Goal: Task Accomplishment & Management: Use online tool/utility

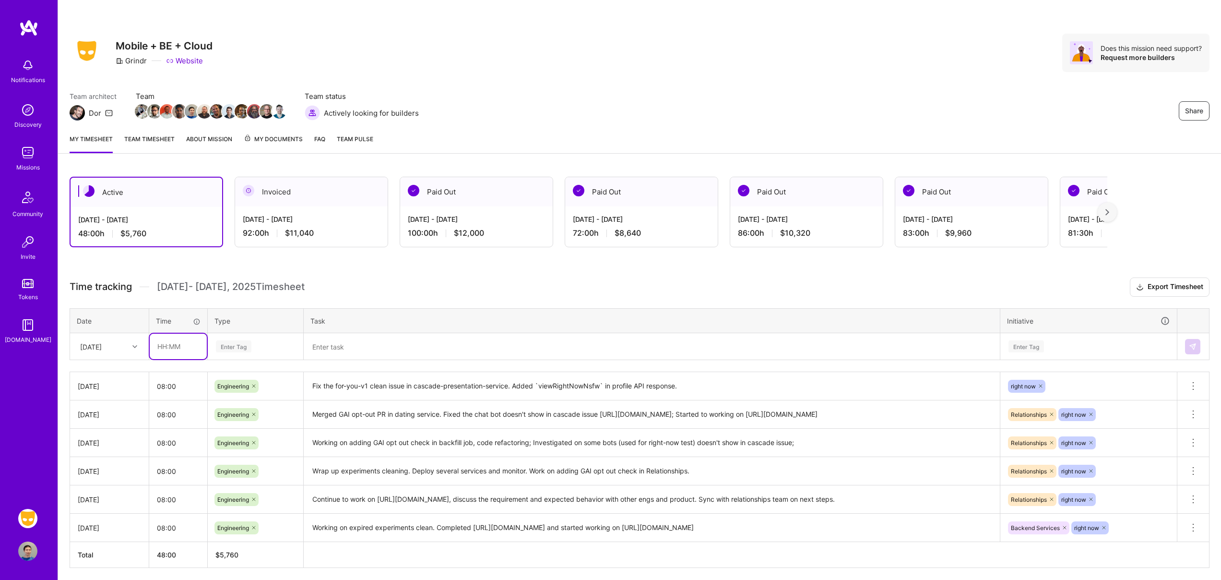
click at [171, 344] on input "text" at bounding box center [178, 346] width 57 height 25
type input "08:00"
type input "eng"
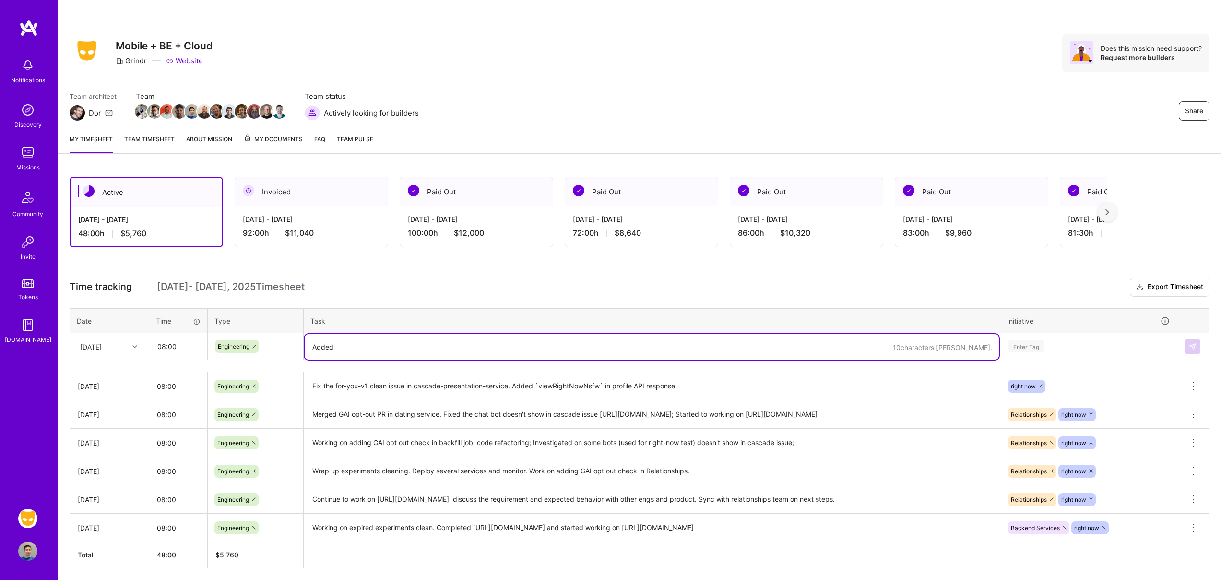
click at [556, 387] on textarea "Fix the for-you-v1 clean issue in cascade-presentation-service. Added `viewRigh…" at bounding box center [652, 386] width 694 height 26
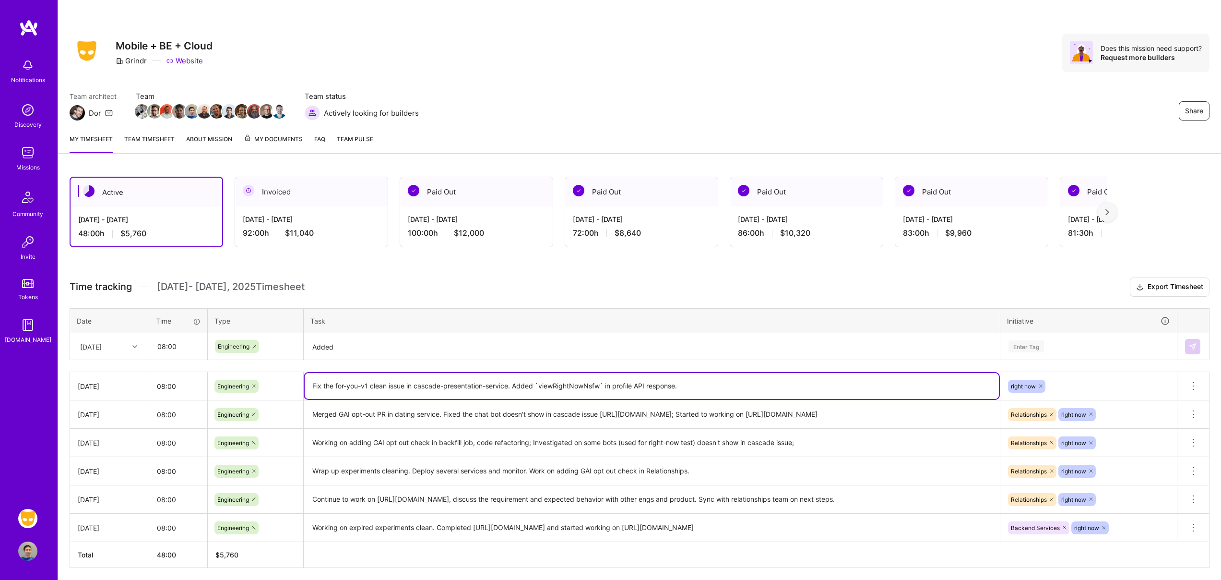
click at [556, 387] on textarea "Fix the for-you-v1 clean issue in cascade-presentation-service. Added `viewRigh…" at bounding box center [652, 386] width 694 height 26
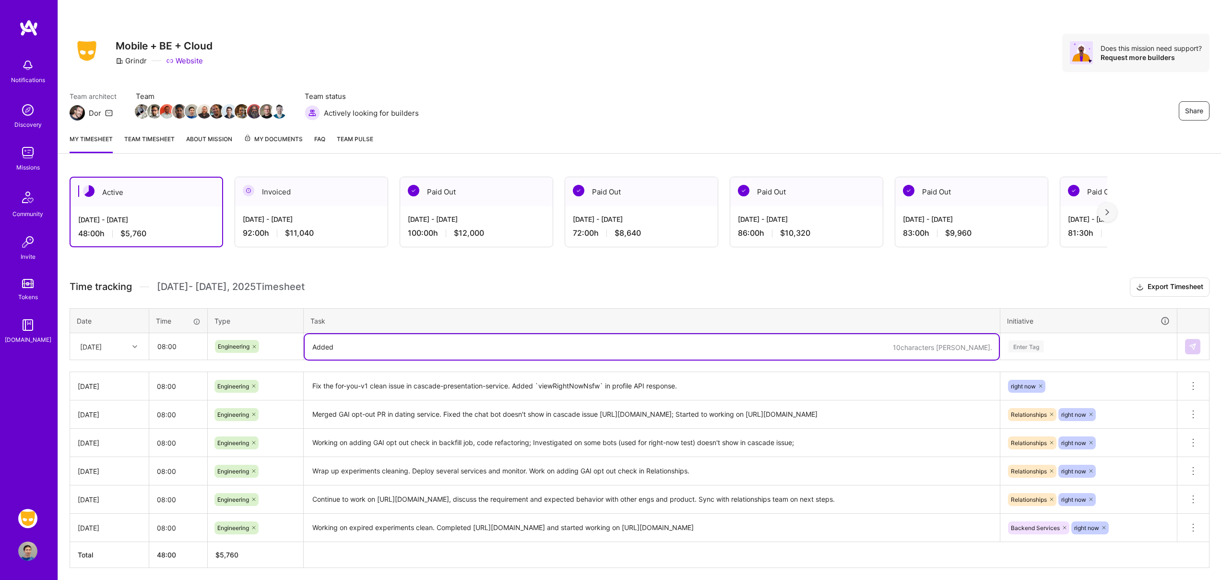
click at [494, 348] on textarea "Added" at bounding box center [652, 346] width 694 height 25
paste textarea "viewRightNowNsfw"
click at [374, 346] on textarea "Added viewRightNowNsfw in profile API response, added error handling when there…" at bounding box center [652, 346] width 694 height 25
click at [876, 345] on textarea "Added viewRightNowNsfw in profile API response, added error handling when there…" at bounding box center [652, 346] width 694 height 25
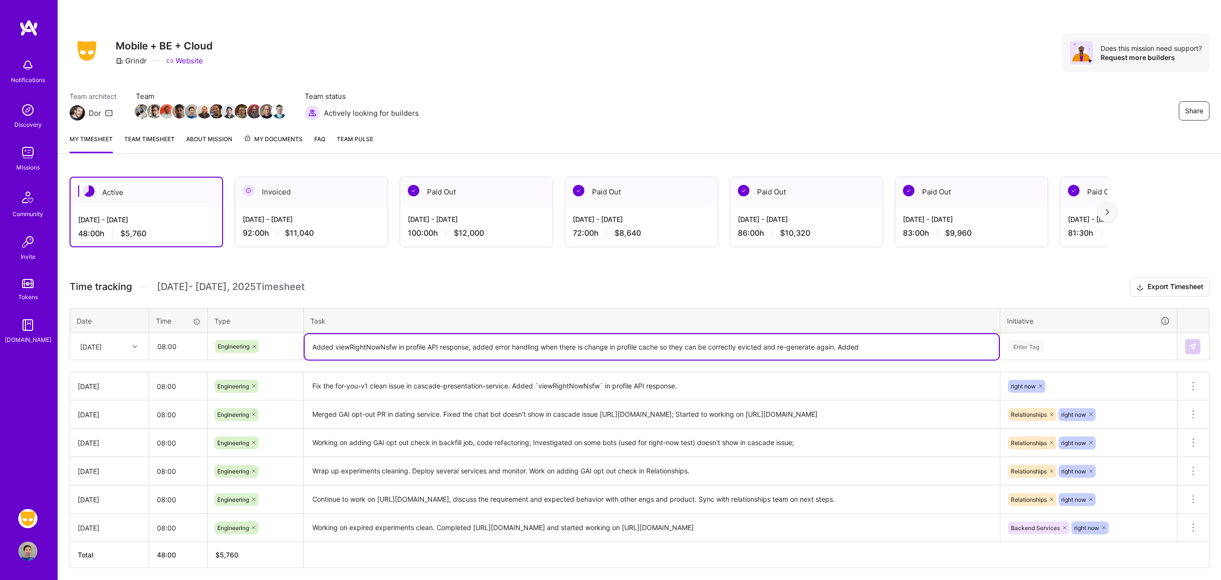
paste textarea "viewRightNowNsfw"
type textarea "Added viewRightNowNsfw in profile API response, added error handling when there…"
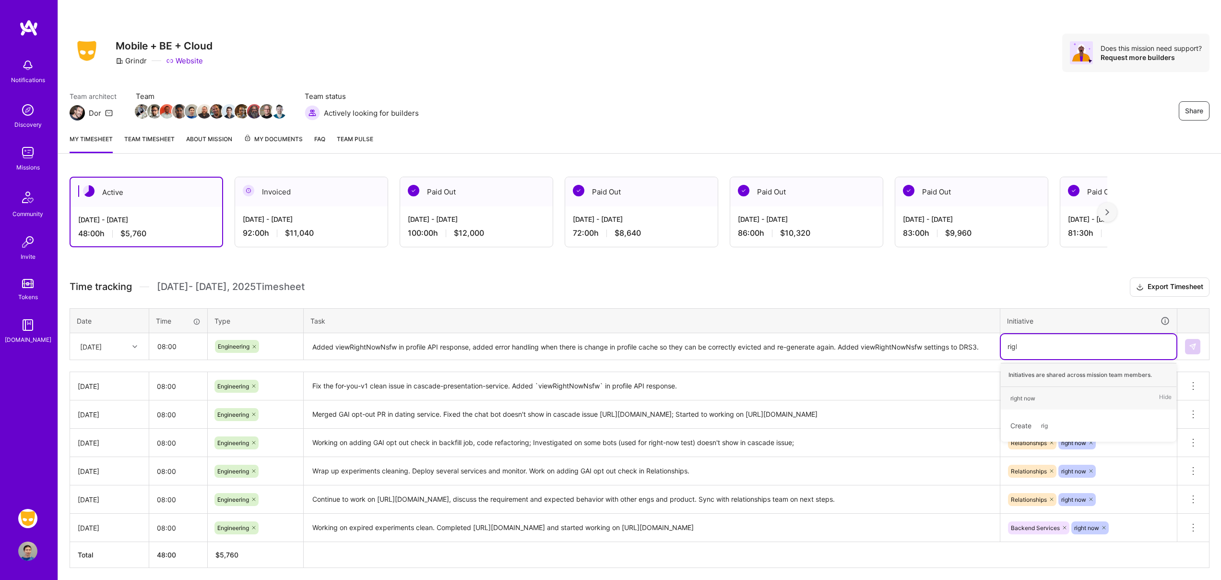
type input "right"
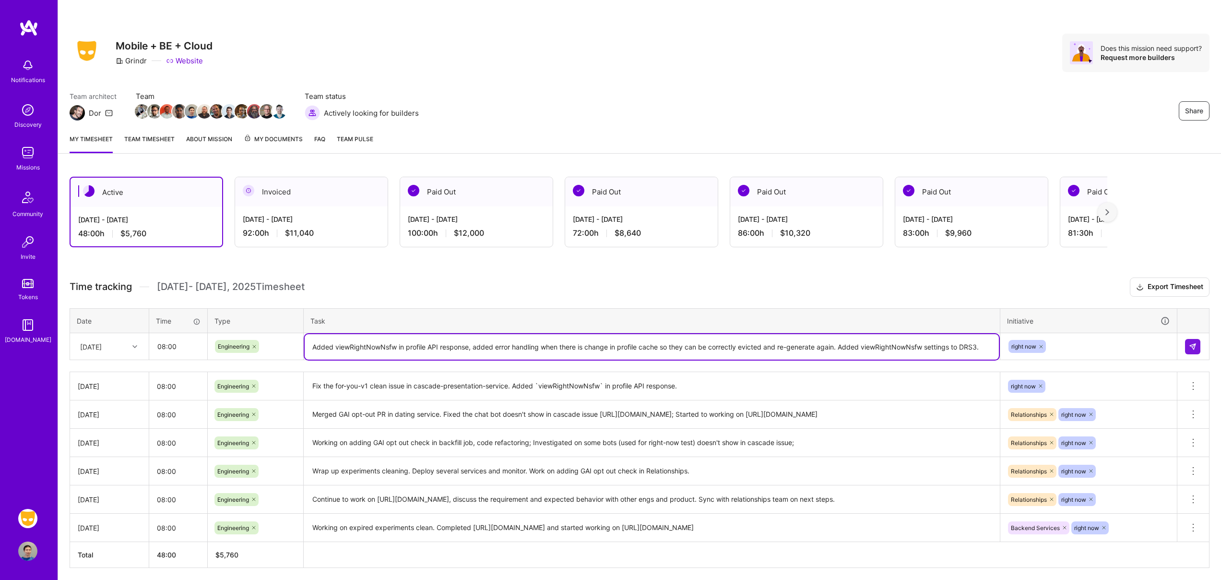
click at [985, 346] on textarea "Added viewRightNowNsfw in profile API response, added error handling when there…" at bounding box center [652, 346] width 694 height 25
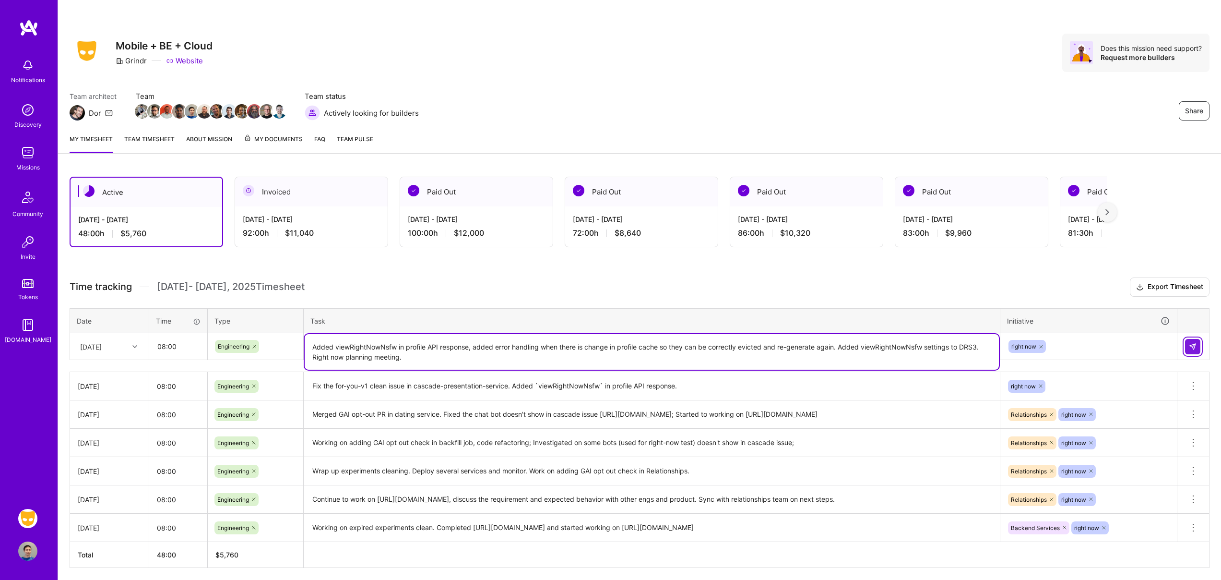
type textarea "Added viewRightNowNsfw in profile API response, added error handling when there…"
click at [1195, 346] on img at bounding box center [1193, 347] width 8 height 8
